Goal: Task Accomplishment & Management: Use online tool/utility

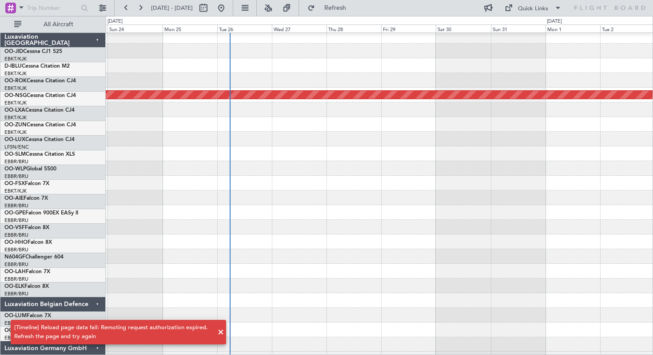
scroll to position [4, 0]
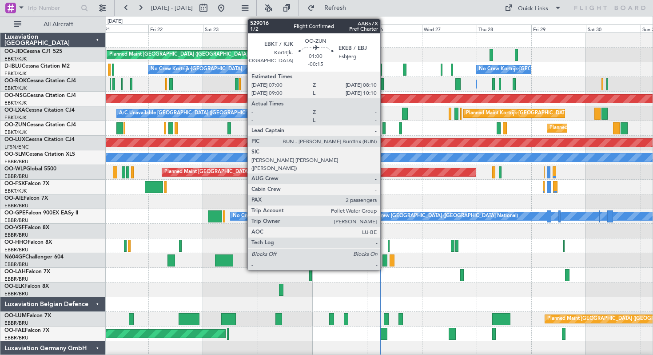
click at [384, 126] on div at bounding box center [384, 128] width 3 height 12
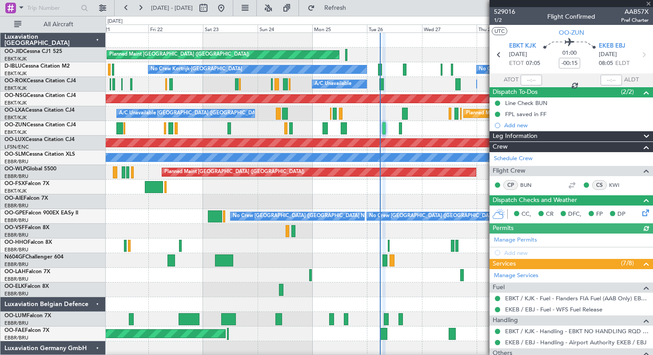
scroll to position [113, 0]
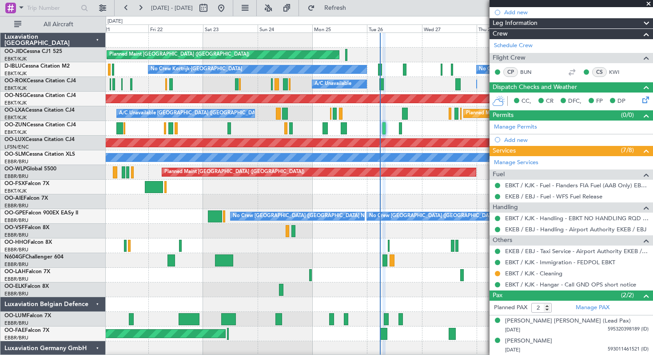
click at [650, 2] on span at bounding box center [648, 4] width 9 height 8
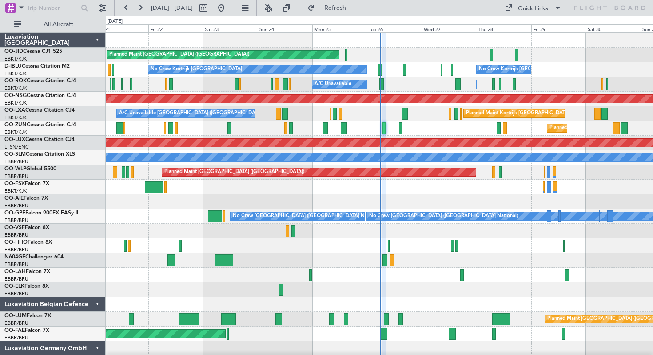
type input "0"
click at [563, 5] on span at bounding box center [558, 8] width 11 height 11
click at [434, 12] on div at bounding box center [326, 177] width 653 height 355
click at [544, 8] on div "Quick Links" at bounding box center [533, 8] width 30 height 9
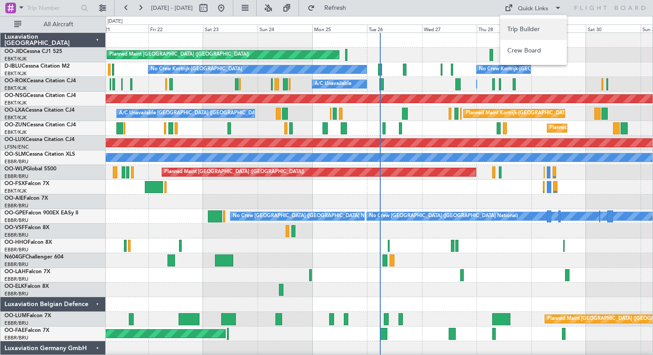
click at [517, 31] on button "Trip Builder" at bounding box center [533, 29] width 67 height 21
click at [556, 9] on span at bounding box center [558, 8] width 11 height 11
click at [527, 52] on button "Crew Board" at bounding box center [533, 50] width 67 height 21
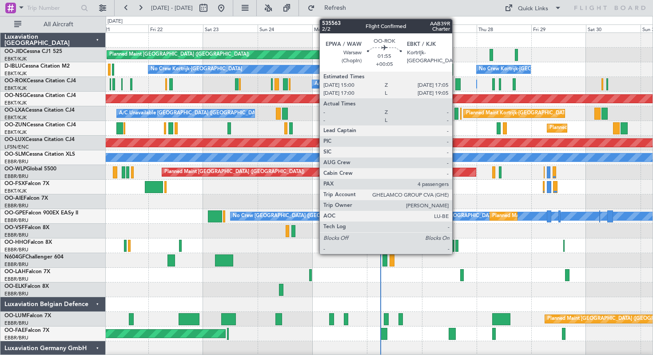
click at [456, 84] on div at bounding box center [457, 84] width 5 height 12
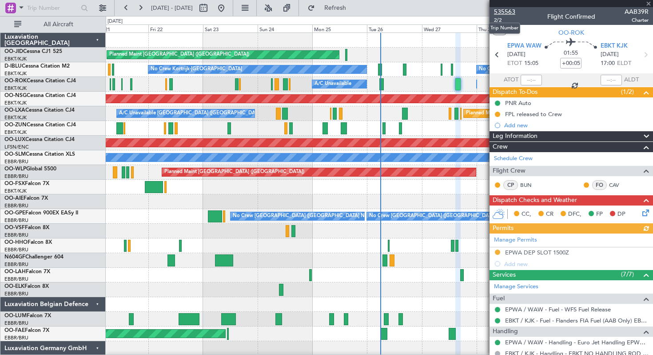
click at [505, 10] on span "535563" at bounding box center [504, 11] width 21 height 9
click at [650, 3] on span at bounding box center [648, 4] width 9 height 8
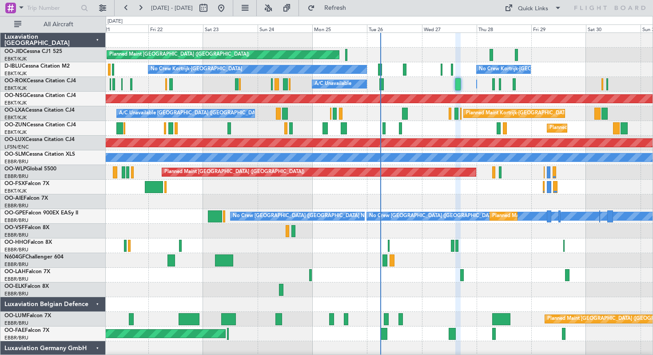
type input "0"
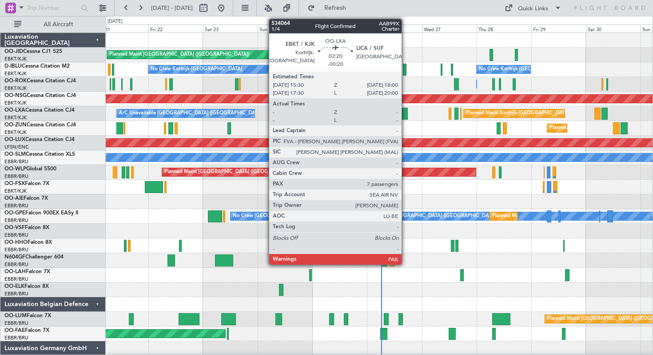
click at [405, 112] on div at bounding box center [405, 114] width 6 height 12
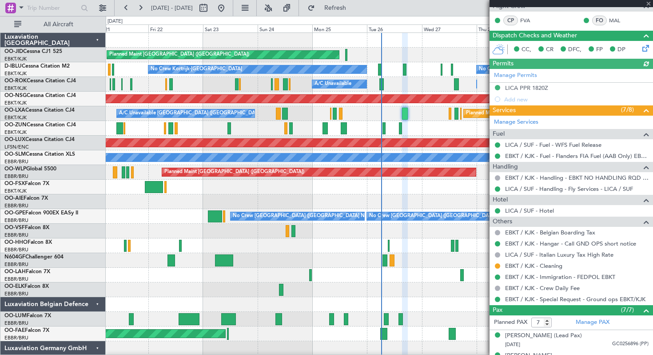
scroll to position [279, 0]
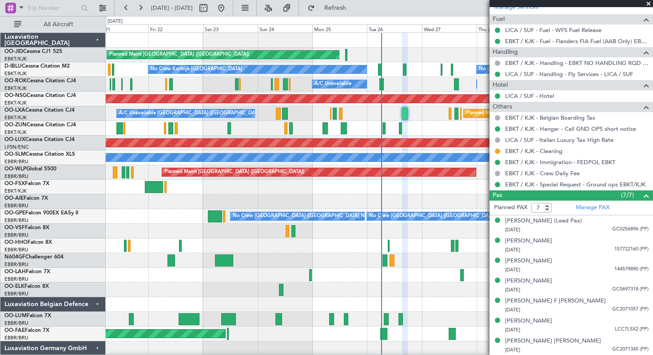
click at [649, 3] on span at bounding box center [648, 4] width 9 height 8
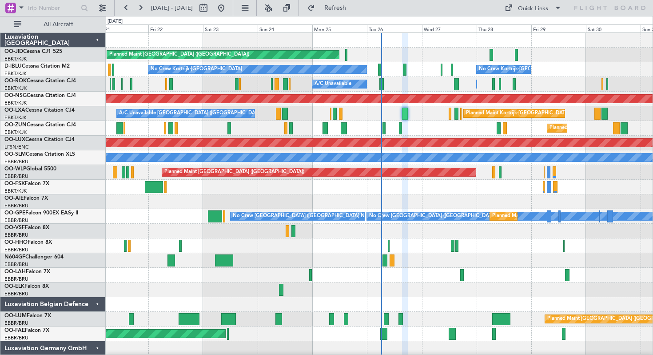
type input "0"
